Goal: Information Seeking & Learning: Learn about a topic

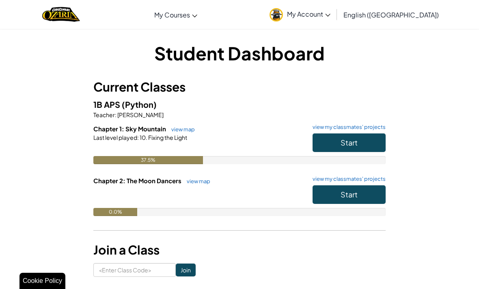
click at [366, 200] on button "Start" at bounding box center [349, 195] width 73 height 19
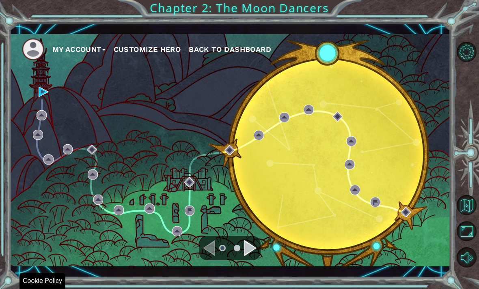
click at [338, 56] on ul "My Account Customize Hero Back to Dashboard" at bounding box center [236, 49] width 429 height 22
click at [44, 84] on div "My Account Customize Hero Back to Dashboard" at bounding box center [230, 150] width 441 height 233
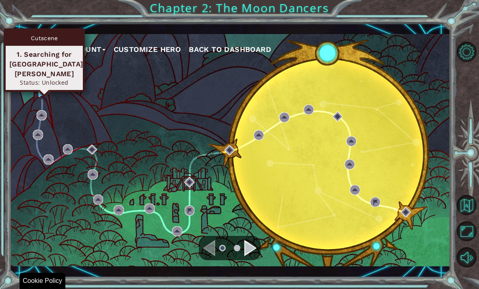
click at [45, 84] on div "Cutscene 1. Searching for [GEOGRAPHIC_DATA][PERSON_NAME] Status: Unlocked" at bounding box center [44, 60] width 81 height 64
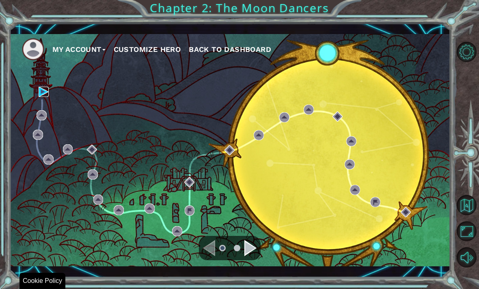
click at [47, 93] on img at bounding box center [44, 92] width 10 height 10
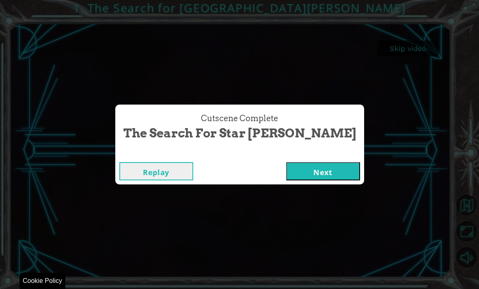
scroll to position [26, 0]
click at [286, 166] on button "Next" at bounding box center [323, 171] width 74 height 18
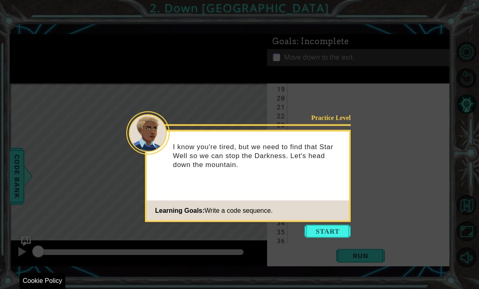
scroll to position [188, 0]
click at [328, 225] on button "Start" at bounding box center [327, 231] width 46 height 13
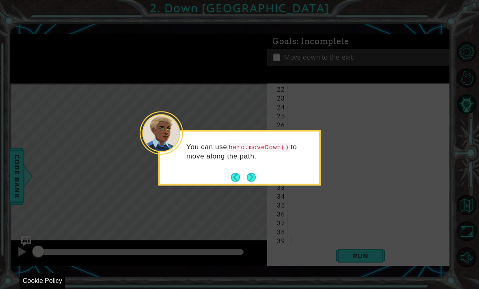
click at [256, 173] on button "Next" at bounding box center [251, 177] width 9 height 9
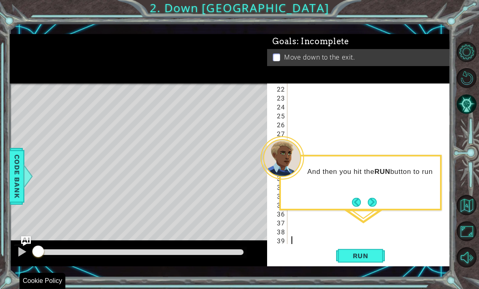
click at [376, 198] on button "Next" at bounding box center [372, 202] width 15 height 15
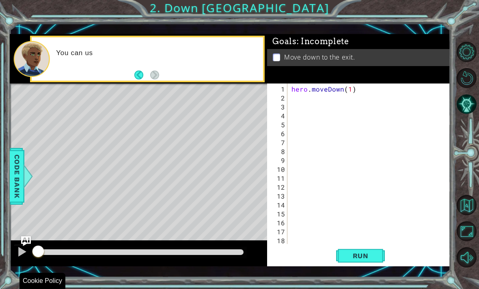
scroll to position [0, 0]
click at [377, 274] on div "1 ההההההההההההההההההההההההההההההההההההההההההההההההההההההההההההההההההההההההההההה…" at bounding box center [230, 150] width 441 height 255
click at [372, 286] on div "1 ההההההההההההההההההההההההההההההההההההההההההההההההההההההההההההההההההההההההההההה…" at bounding box center [239, 144] width 479 height 289
click at [368, 283] on div "1 ההההההההההההההההההההההההההההההההההההההההההההההההההההההההההההההההההההההההההההה…" at bounding box center [239, 144] width 479 height 289
click at [20, 84] on div at bounding box center [139, 85] width 258 height 2
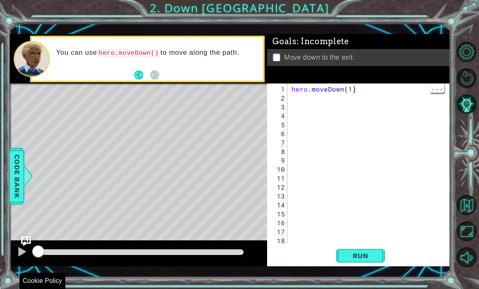
click at [365, 119] on div "hero . moveDown ( 1 )" at bounding box center [371, 174] width 163 height 179
click at [353, 121] on div "hero . moveDown ( 1 )" at bounding box center [371, 174] width 163 height 179
click at [354, 117] on div "hero . moveDown ( 1 )" at bounding box center [371, 174] width 163 height 179
click at [352, 119] on div "hero . moveDown ( 1 )" at bounding box center [371, 174] width 163 height 179
click at [356, 116] on div "hero . moveDown ( 1 )" at bounding box center [371, 174] width 163 height 179
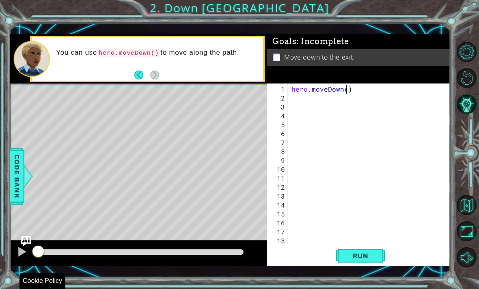
scroll to position [10, 15]
click at [373, 288] on div "1 ההההההההההההההההההההההההההההההההההההההההההההההההההההההההההההההההההההההההההההה…" at bounding box center [239, 144] width 479 height 289
click at [382, 281] on div "1 ההההההההההההההההההההההההההההההההההההההההההההההההההההההההההההההההההההההההההההה…" at bounding box center [239, 144] width 479 height 289
click at [280, 88] on div "1" at bounding box center [278, 89] width 19 height 9
type textarea "abcde fg"
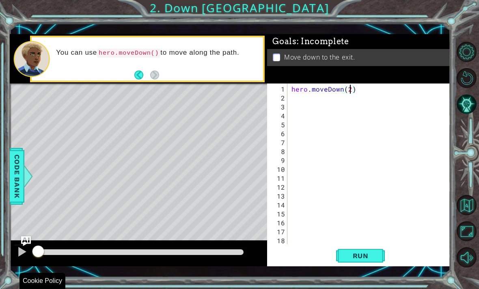
click at [361, 257] on span "Run" at bounding box center [361, 256] width 32 height 8
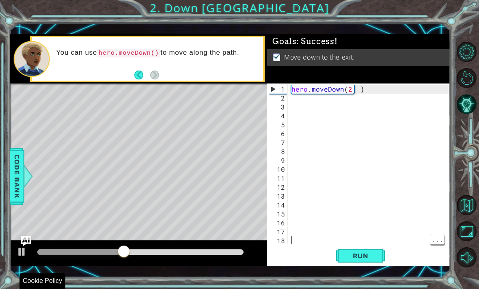
click at [359, 244] on div "hero . moveDown ( 2 )" at bounding box center [371, 174] width 163 height 179
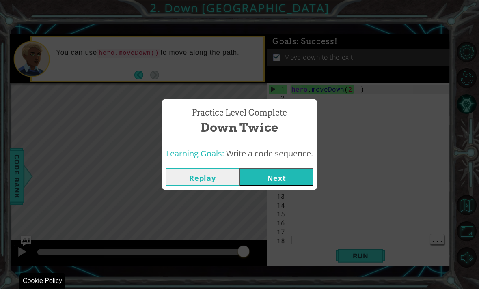
click at [299, 151] on span "Write a code sequence." at bounding box center [269, 153] width 87 height 11
click at [300, 175] on button "Next" at bounding box center [276, 177] width 74 height 18
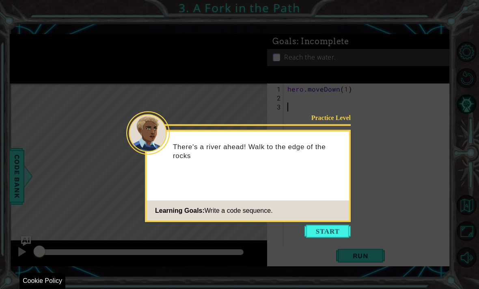
click at [332, 232] on icon at bounding box center [239, 144] width 479 height 289
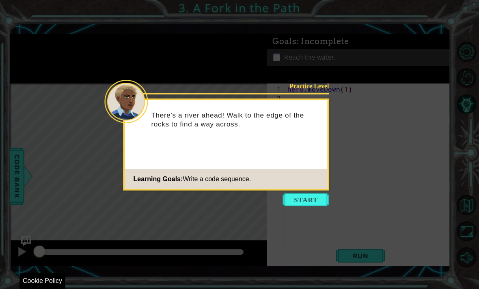
click at [311, 202] on button "Start" at bounding box center [306, 200] width 46 height 13
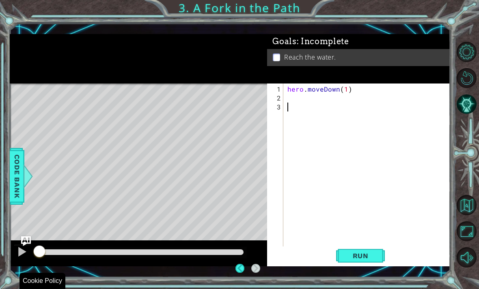
click at [303, 128] on div "hero . moveDown ( 1 )" at bounding box center [369, 179] width 167 height 188
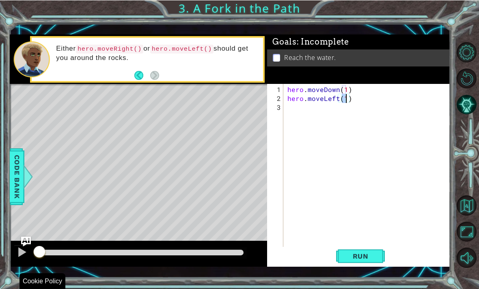
scroll to position [24, 0]
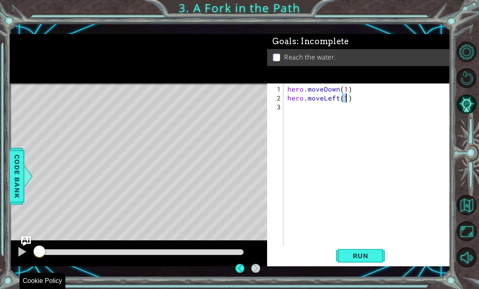
click at [301, 105] on div "hero . moveDown ( 1 ) hero . moveLeft ( 1 )" at bounding box center [369, 179] width 167 height 188
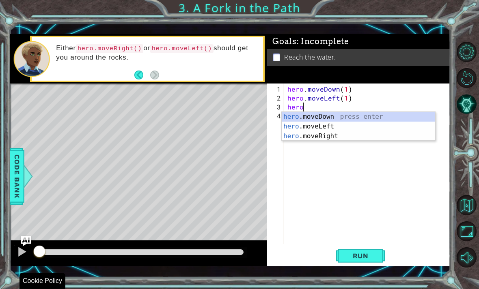
scroll to position [10, 22]
type textarea "abcde fg"
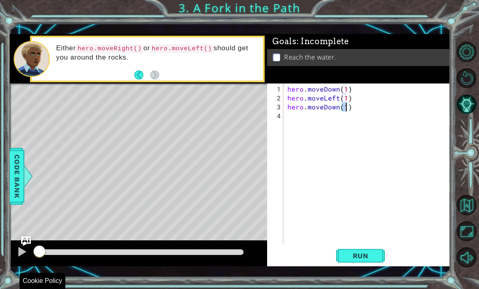
click at [372, 254] on span "Run" at bounding box center [361, 256] width 32 height 8
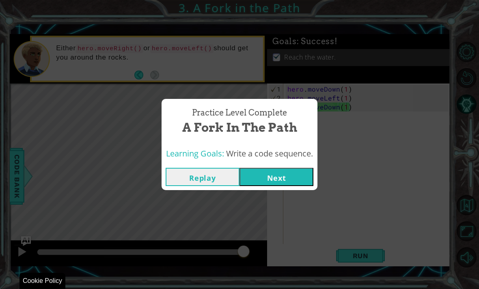
click at [277, 175] on button "Next" at bounding box center [276, 177] width 74 height 18
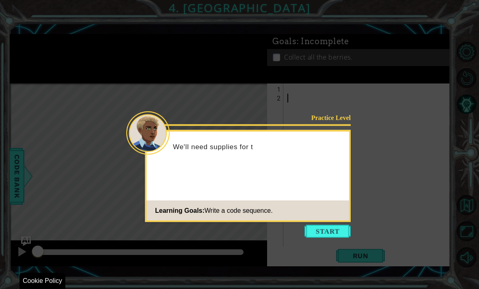
click at [332, 236] on icon at bounding box center [239, 144] width 479 height 289
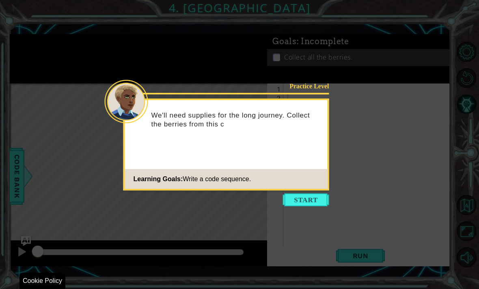
click at [311, 199] on button "Start" at bounding box center [306, 200] width 46 height 13
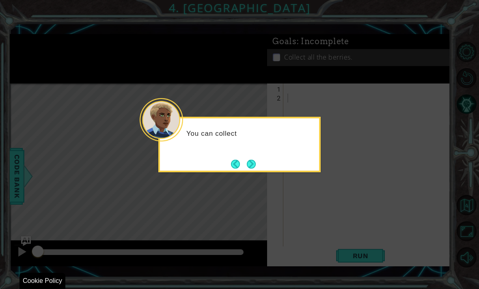
click at [252, 184] on icon at bounding box center [239, 144] width 479 height 289
click at [255, 169] on button "Next" at bounding box center [251, 164] width 9 height 9
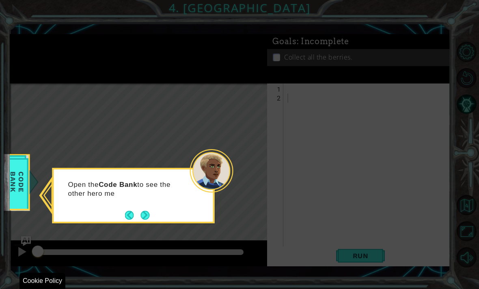
click at [30, 184] on div at bounding box center [33, 182] width 10 height 24
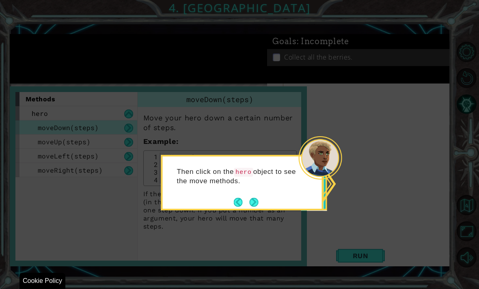
click at [258, 202] on button "Next" at bounding box center [253, 202] width 9 height 9
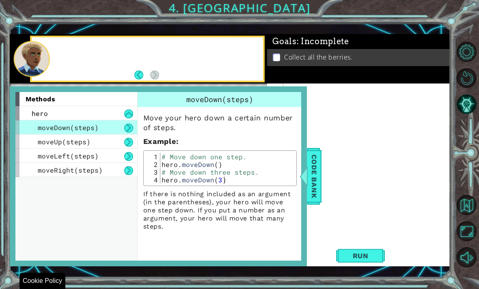
click at [260, 202] on p "If there is nothing included as an argument (in the parentheses), your hero wil…" at bounding box center [219, 210] width 153 height 41
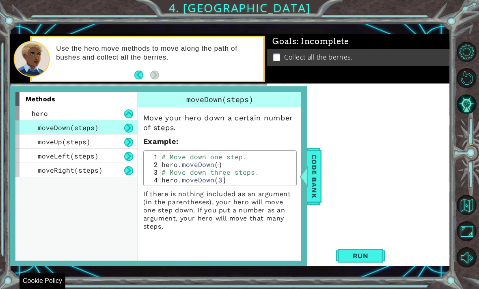
click at [311, 174] on span "Code Bank" at bounding box center [314, 177] width 13 height 50
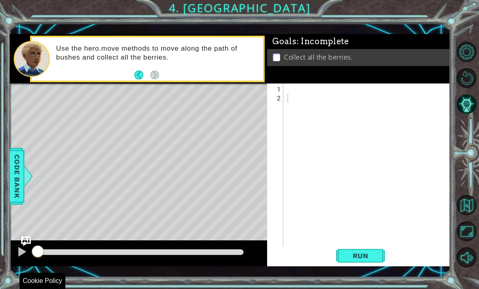
click at [309, 91] on div at bounding box center [369, 179] width 167 height 188
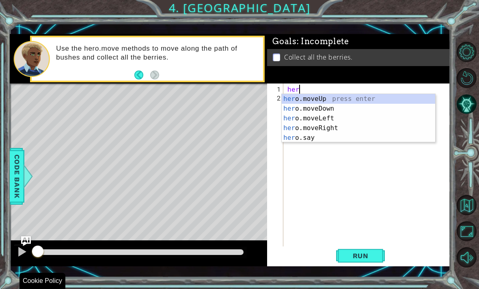
scroll to position [10, 26]
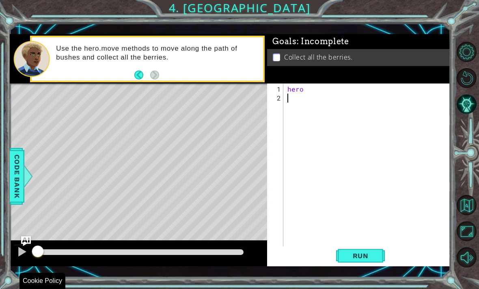
click at [316, 91] on div "hero" at bounding box center [369, 179] width 167 height 188
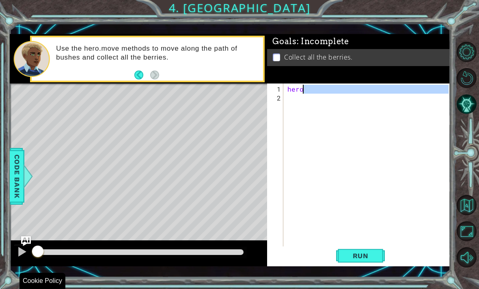
scroll to position [10, 15]
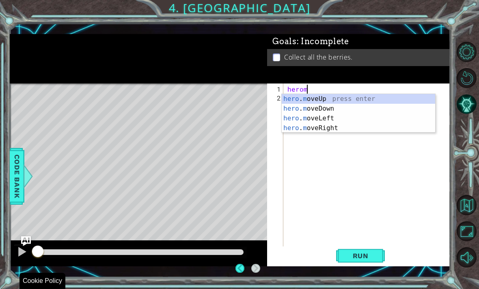
click at [343, 108] on div "hero . m oveUp press enter hero . m oveDown press enter hero . m oveLeft press …" at bounding box center [358, 123] width 153 height 58
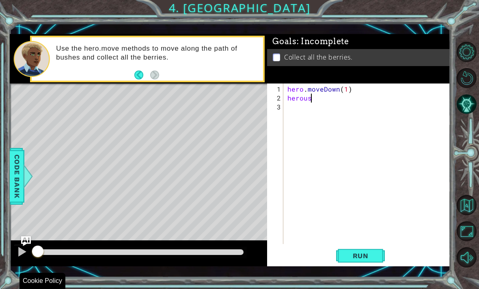
scroll to position [10, 22]
click at [341, 93] on div "hero . moveDown ( 1 )" at bounding box center [369, 174] width 167 height 179
click at [349, 86] on div "hero . moveDown ( 1 )" at bounding box center [369, 174] width 167 height 179
click at [312, 99] on div "hero . moveDown ( 2 )" at bounding box center [369, 174] width 167 height 179
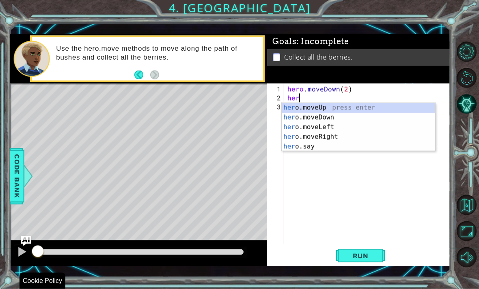
scroll to position [6, 0]
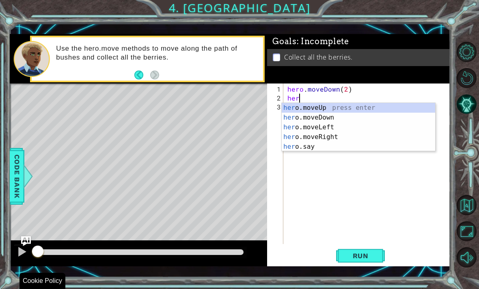
click at [328, 128] on div "her o.moveUp press enter her o.moveDown press enter her o.moveLeft press enter …" at bounding box center [358, 137] width 153 height 68
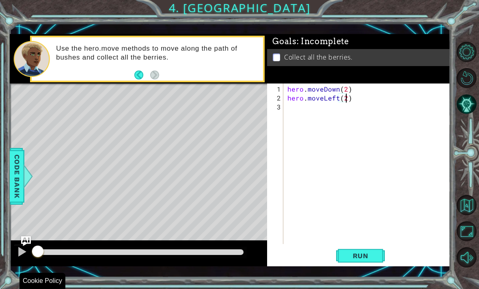
scroll to position [10, 15]
click at [325, 99] on div "hero . moveDown ( 2 ) hero . moveLeft ( 2 )" at bounding box center [369, 174] width 167 height 179
click at [293, 105] on div "hero . moveDown ( 2 ) hero . moveLeft ( 2 )" at bounding box center [369, 174] width 167 height 179
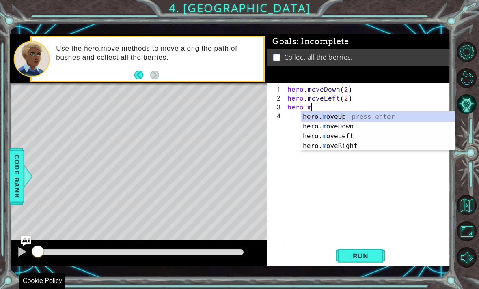
scroll to position [10, 18]
click at [347, 115] on div "hero. mo veUp press enter hero. mo veDown press enter hero. mo veLeft press ent…" at bounding box center [377, 141] width 153 height 58
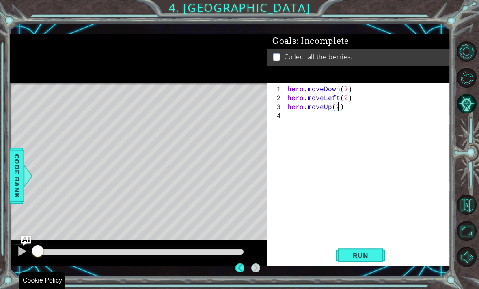
scroll to position [26, 0]
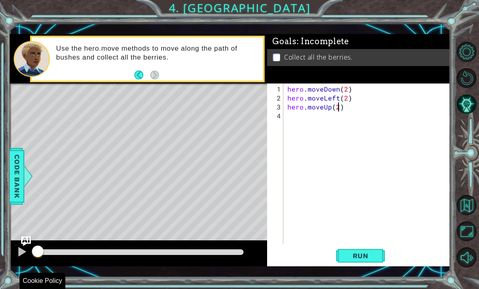
click at [366, 255] on span "Run" at bounding box center [361, 256] width 32 height 8
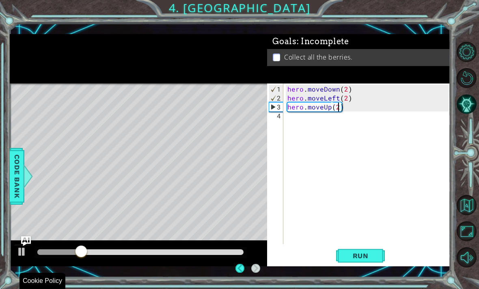
click at [291, 123] on div "hero . moveDown ( 2 ) hero . moveLeft ( 2 ) hero . moveUp ( 2 )" at bounding box center [369, 174] width 167 height 179
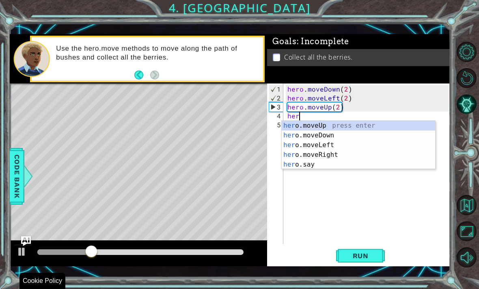
scroll to position [10, 18]
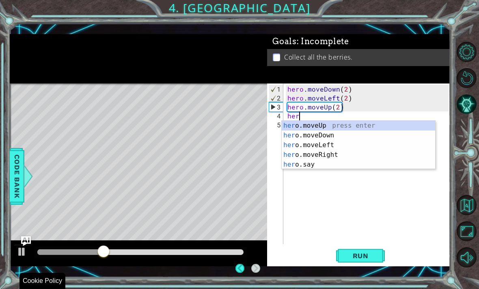
click at [321, 158] on div "her o.moveUp press enter her o.moveDown press enter her o.moveLeft press enter …" at bounding box center [358, 155] width 153 height 68
type textarea "abcde fg"
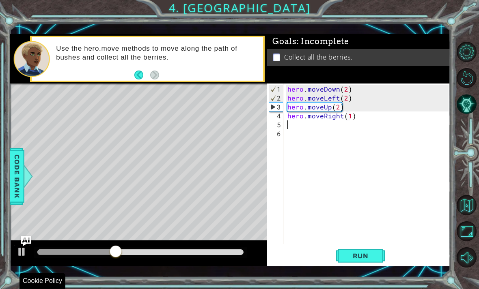
click at [356, 263] on button "Run" at bounding box center [360, 256] width 49 height 18
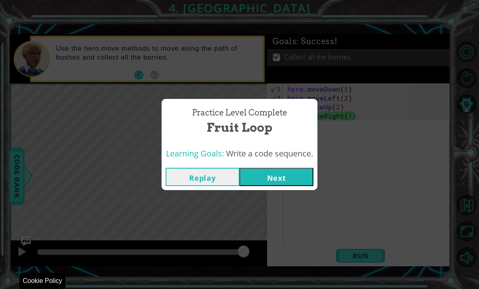
click at [295, 179] on button "Next" at bounding box center [276, 177] width 74 height 18
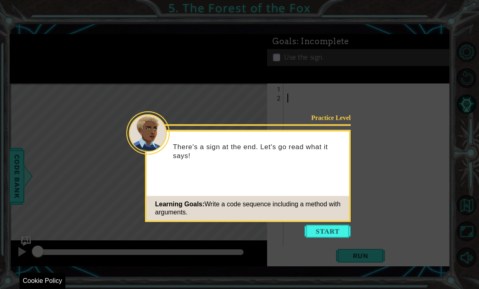
click at [334, 227] on icon at bounding box center [239, 144] width 479 height 289
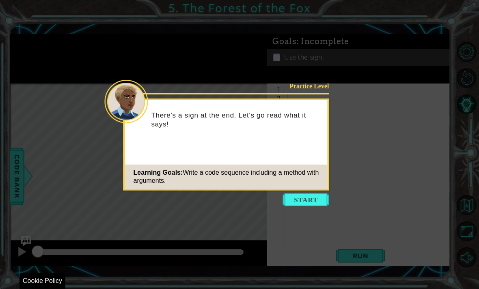
click at [313, 204] on button "Start" at bounding box center [306, 200] width 46 height 13
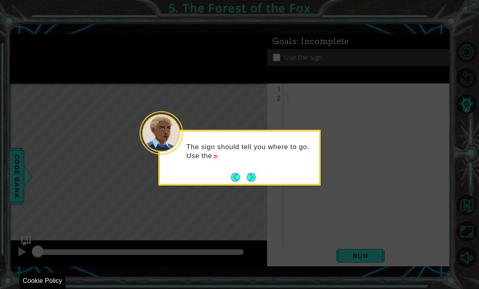
scroll to position [24, 0]
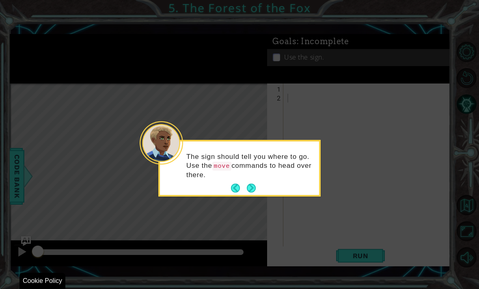
click at [250, 184] on button "Next" at bounding box center [251, 188] width 9 height 9
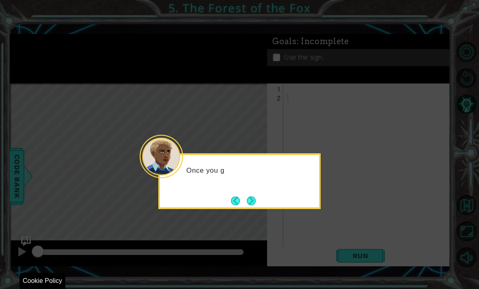
click at [248, 196] on button "Next" at bounding box center [251, 200] width 9 height 9
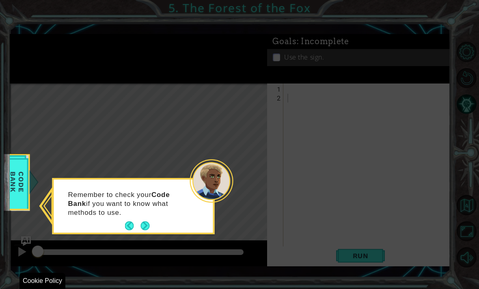
click at [145, 222] on button "Next" at bounding box center [144, 226] width 9 height 9
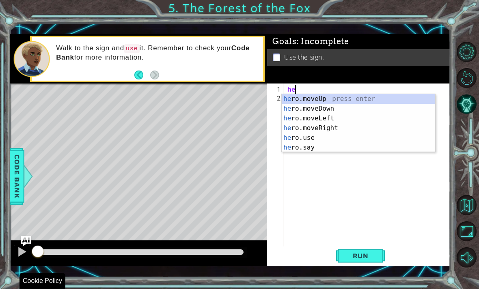
scroll to position [10, 22]
click at [325, 129] on div "her o.moveUp press enter her o.moveDown press enter her o.moveLeft press enter …" at bounding box center [358, 133] width 153 height 78
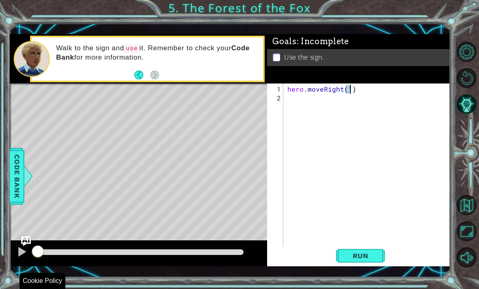
click at [306, 101] on div "hero . moveRight ( 1 )" at bounding box center [369, 179] width 167 height 188
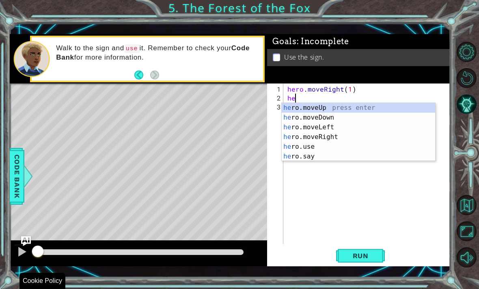
click at [313, 142] on div "he ro.moveUp press enter he ro.moveDown press enter he ro.moveLeft press enter …" at bounding box center [358, 142] width 153 height 78
click at [336, 133] on div "h ero.moveUp press enter h ero.moveDown press enter h ero.moveLeft press enter …" at bounding box center [358, 142] width 153 height 78
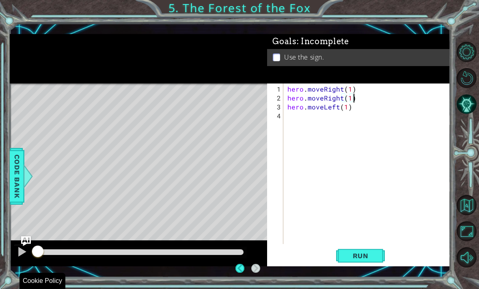
scroll to position [0, 0]
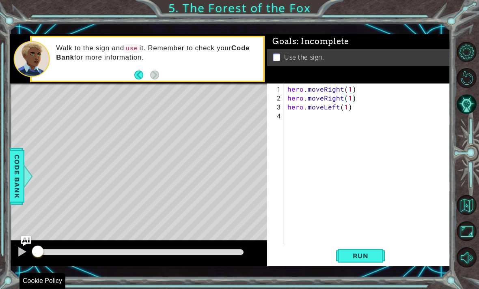
type textarea "abcde fg"
